Goal: Navigation & Orientation: Find specific page/section

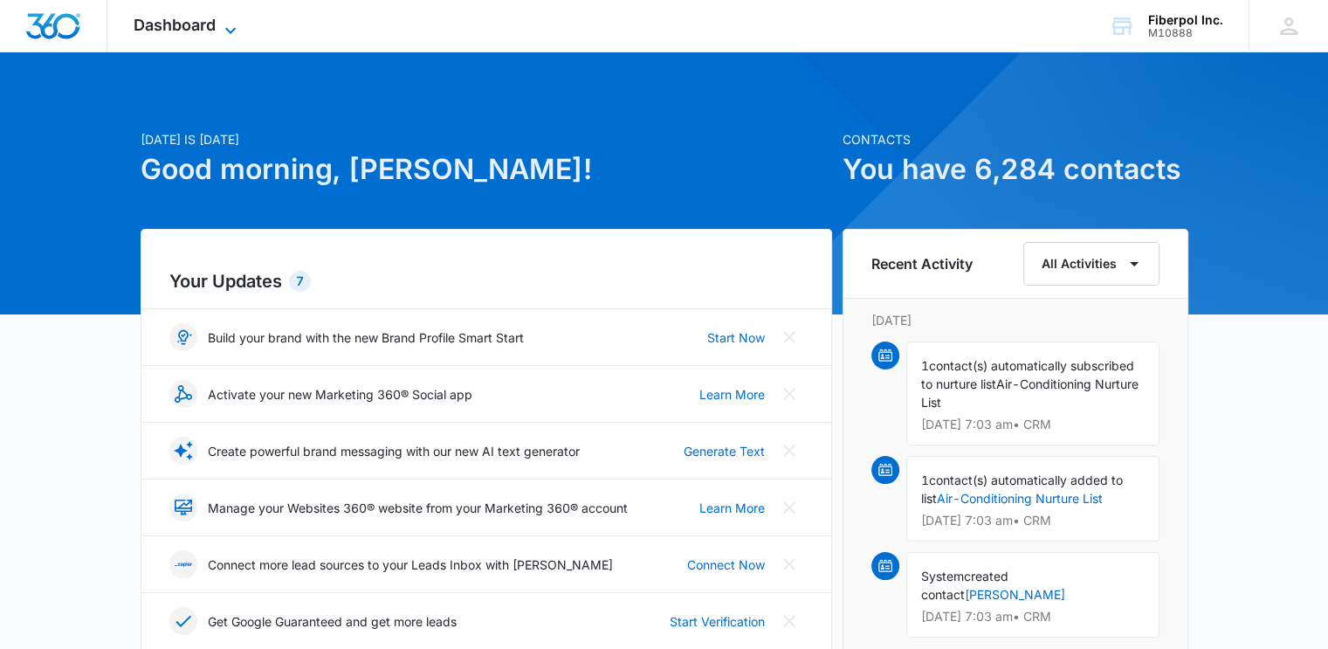
click at [210, 21] on span "Dashboard" at bounding box center [175, 25] width 82 height 18
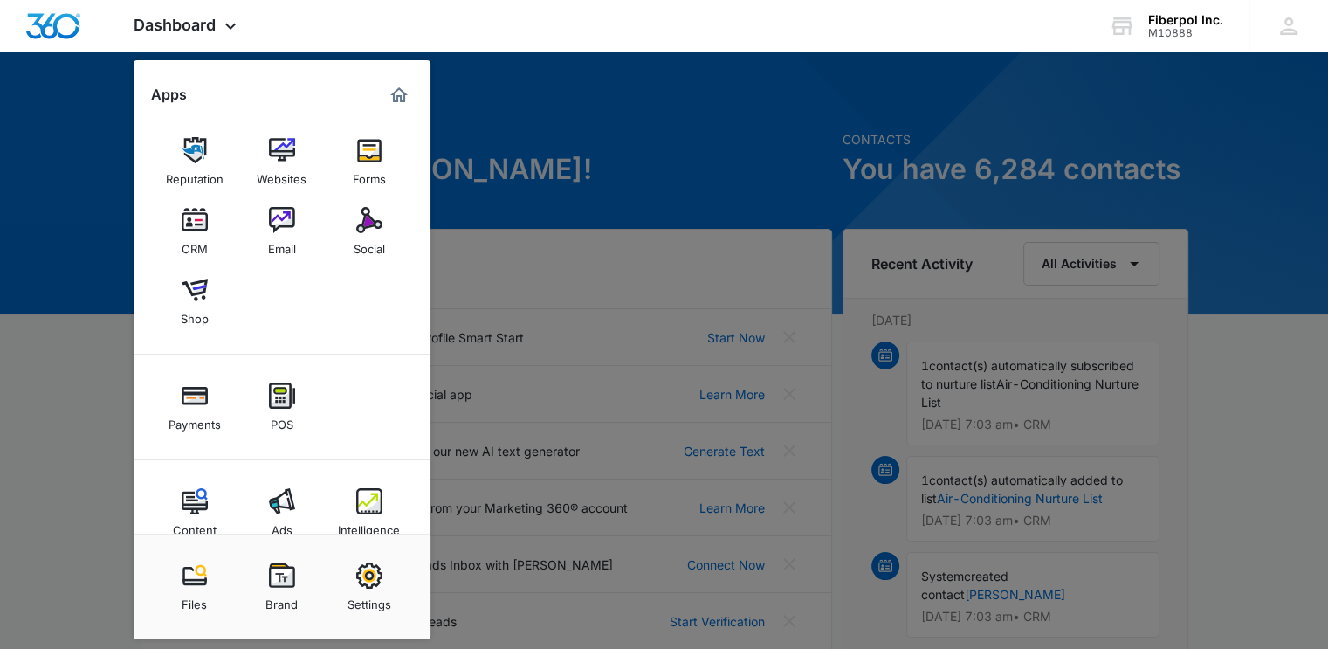
click at [273, 211] on img at bounding box center [282, 220] width 26 height 26
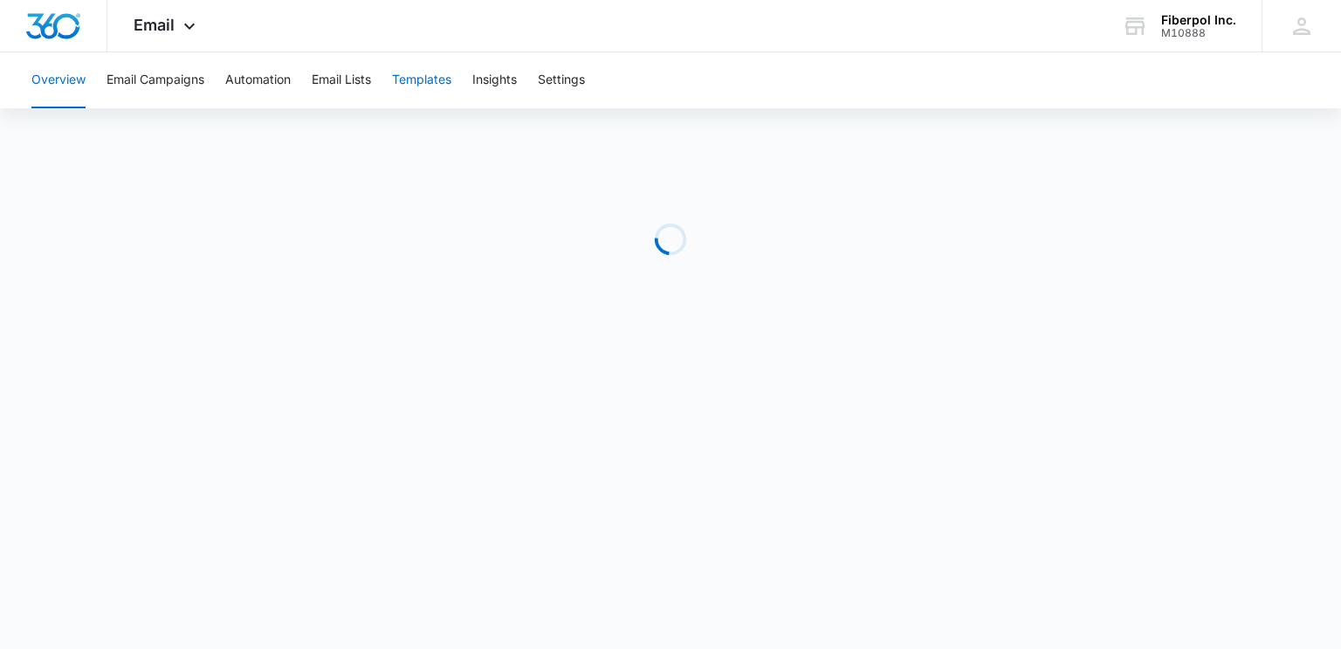
click at [439, 90] on button "Templates" at bounding box center [421, 80] width 59 height 56
click at [158, 79] on button "Email Campaigns" at bounding box center [155, 80] width 98 height 56
click at [440, 75] on button "Templates" at bounding box center [421, 80] width 59 height 56
click at [156, 77] on button "Email Campaigns" at bounding box center [155, 80] width 98 height 56
